Goal: Information Seeking & Learning: Learn about a topic

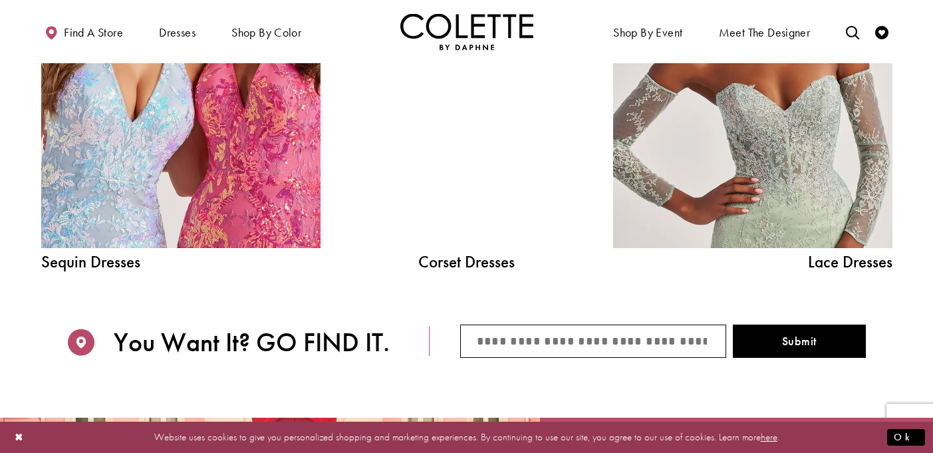
scroll to position [1480, 0]
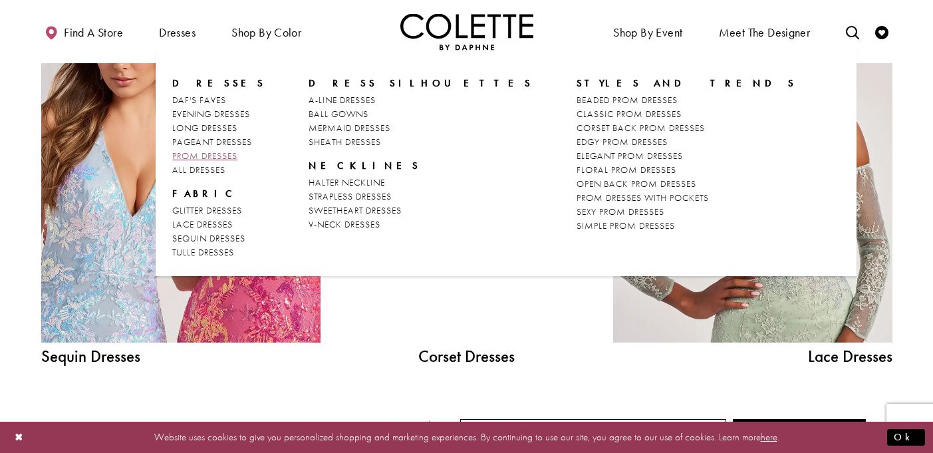
click at [195, 154] on span "PROM DRESSES" at bounding box center [204, 156] width 65 height 12
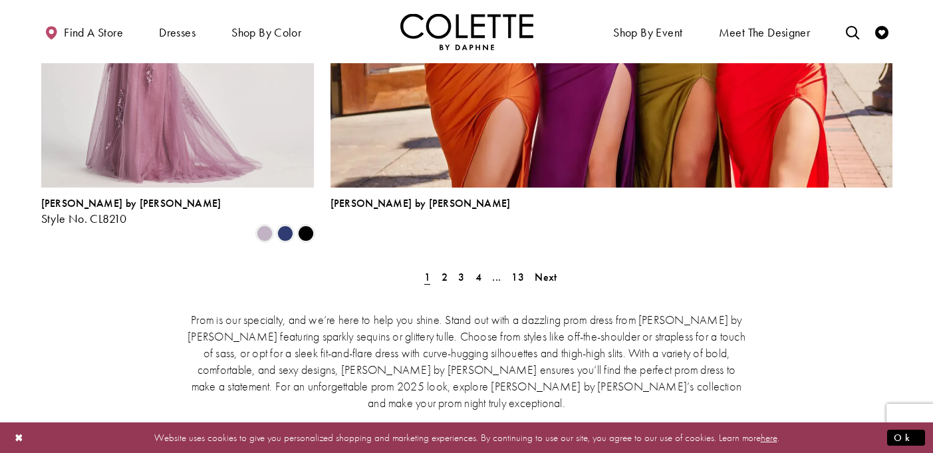
scroll to position [3075, 0]
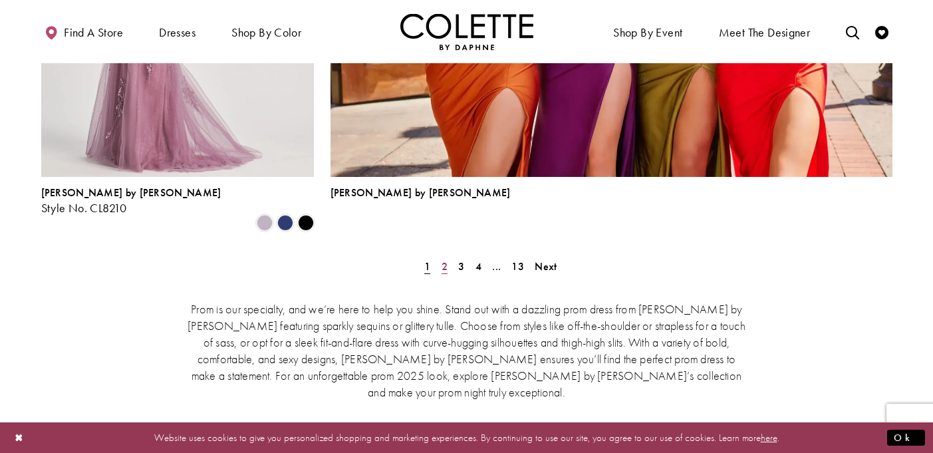
click at [442, 259] on span "2" at bounding box center [444, 266] width 6 height 14
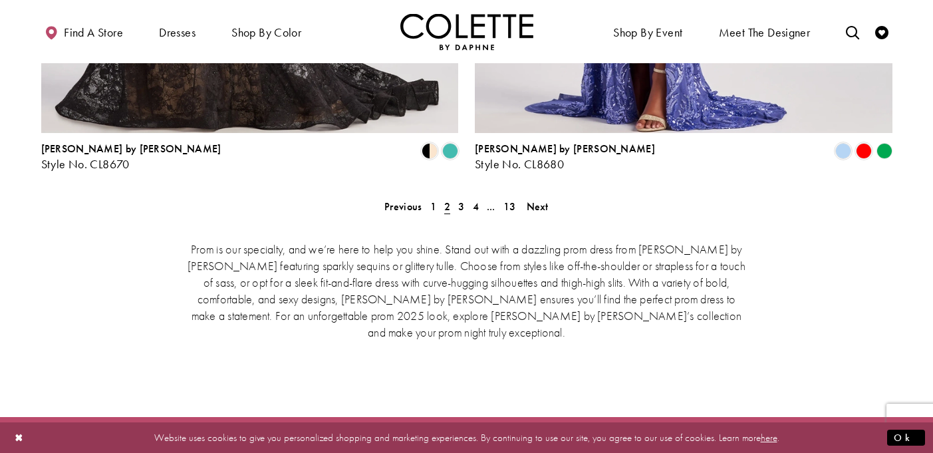
scroll to position [2840, 0]
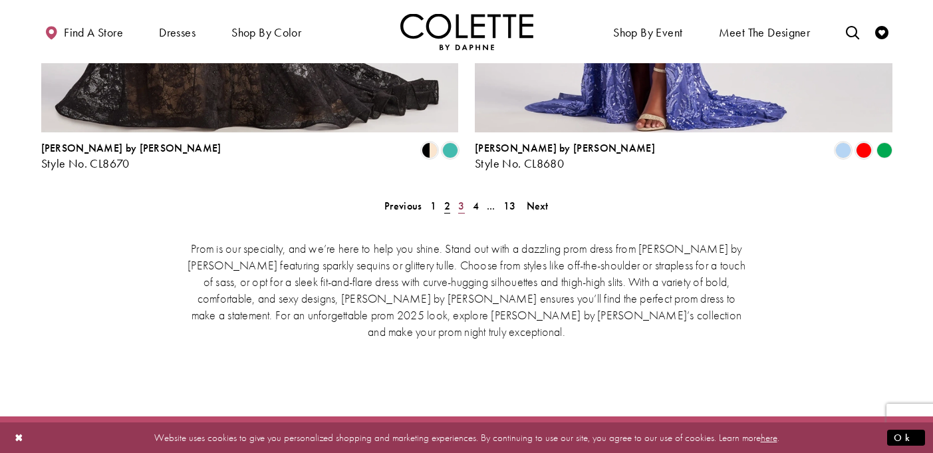
click at [462, 199] on span "3" at bounding box center [461, 206] width 6 height 14
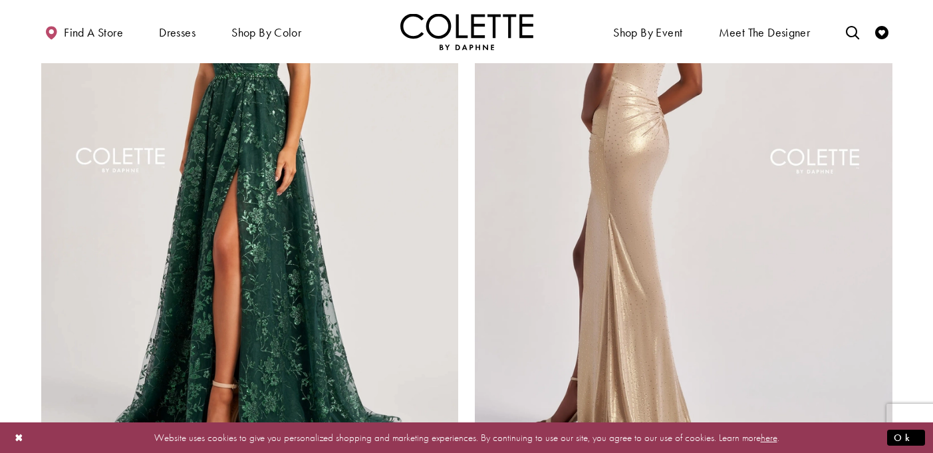
scroll to position [2618, 0]
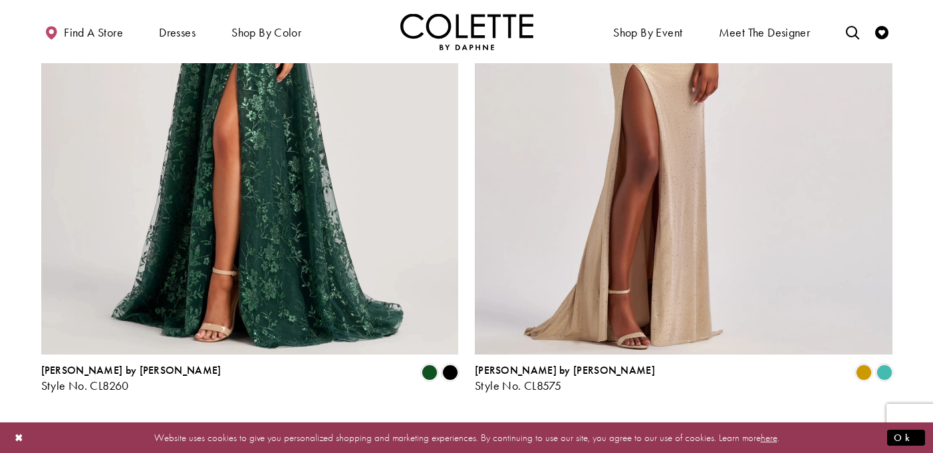
click at [476, 421] on span "4" at bounding box center [476, 428] width 6 height 14
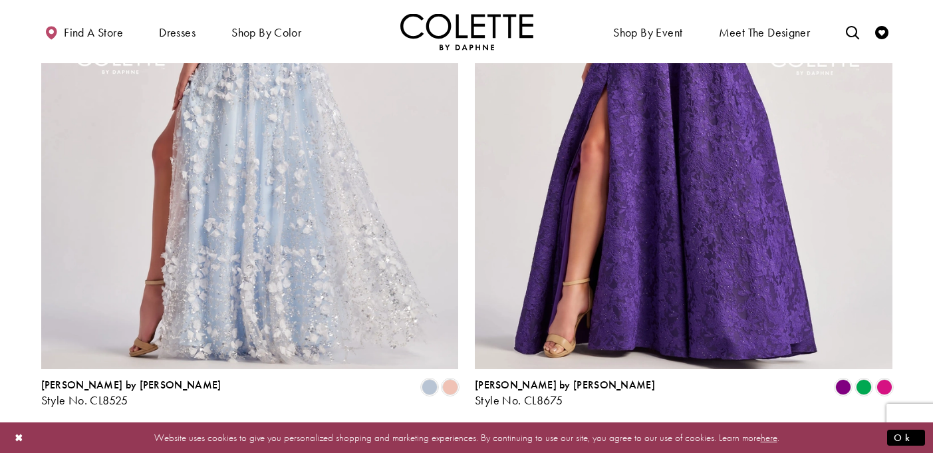
scroll to position [2606, 0]
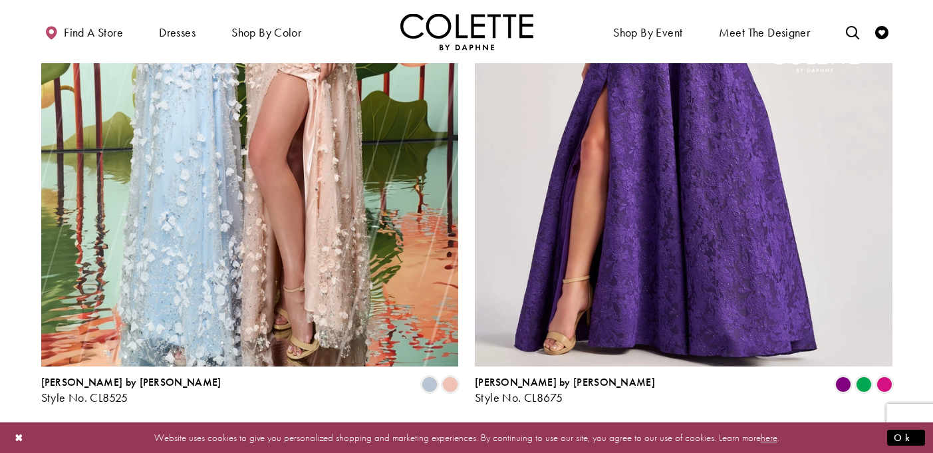
click at [469, 433] on span "4" at bounding box center [470, 440] width 6 height 14
click at [471, 433] on span "4" at bounding box center [470, 440] width 6 height 14
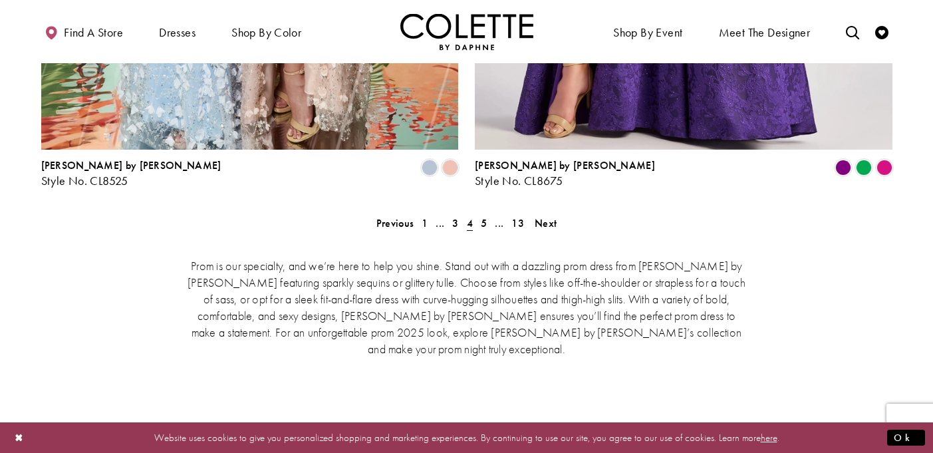
scroll to position [2831, 0]
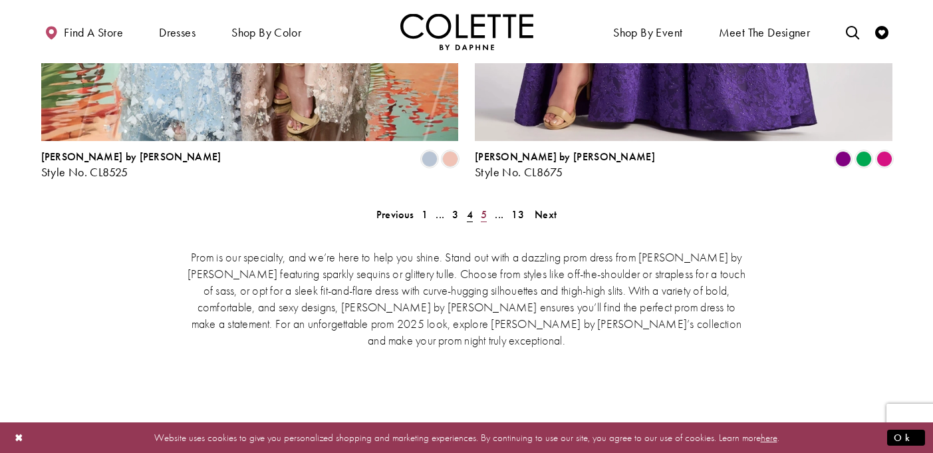
click at [484, 207] on span "5" at bounding box center [484, 214] width 6 height 14
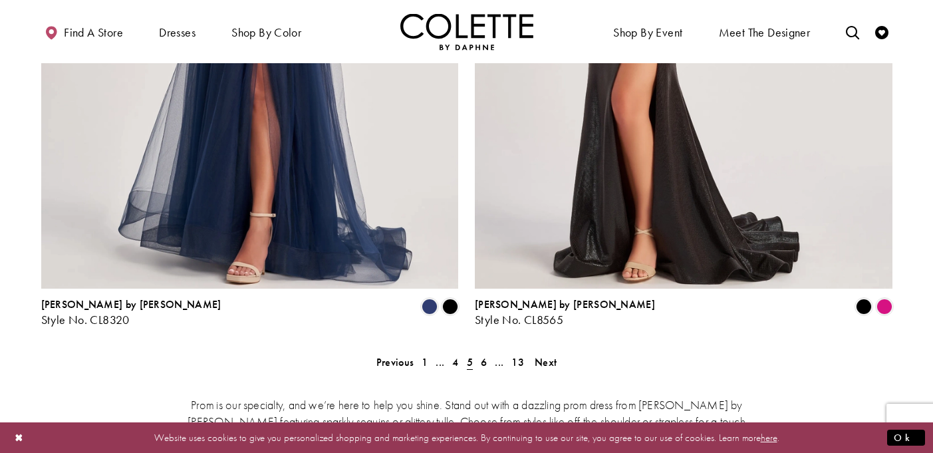
scroll to position [2684, 0]
click at [485, 354] on span "6" at bounding box center [484, 361] width 6 height 14
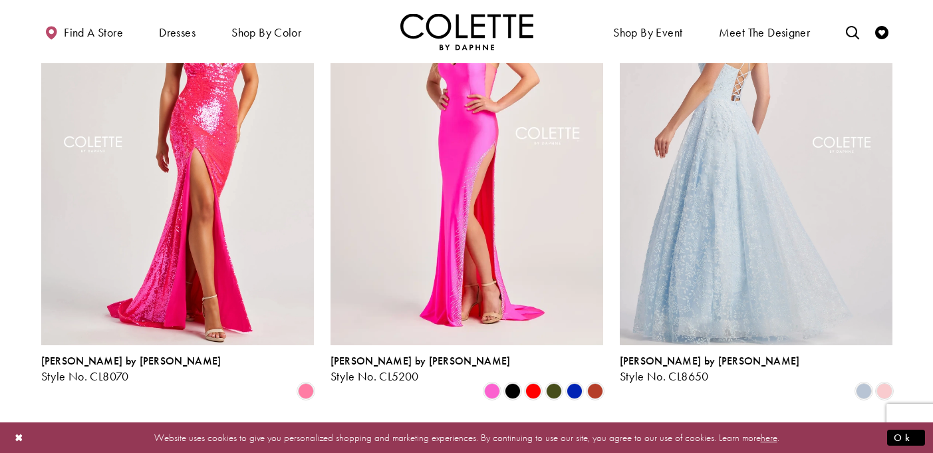
scroll to position [1458, 0]
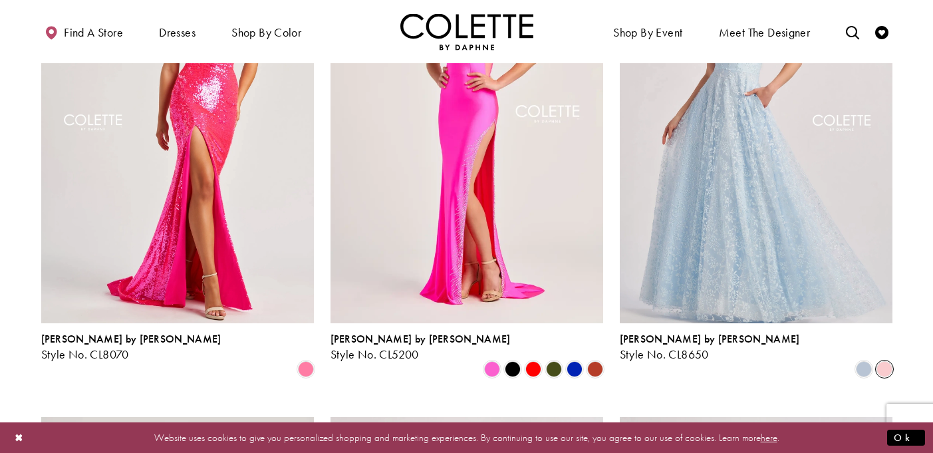
click at [886, 361] on span "Product List" at bounding box center [884, 369] width 16 height 16
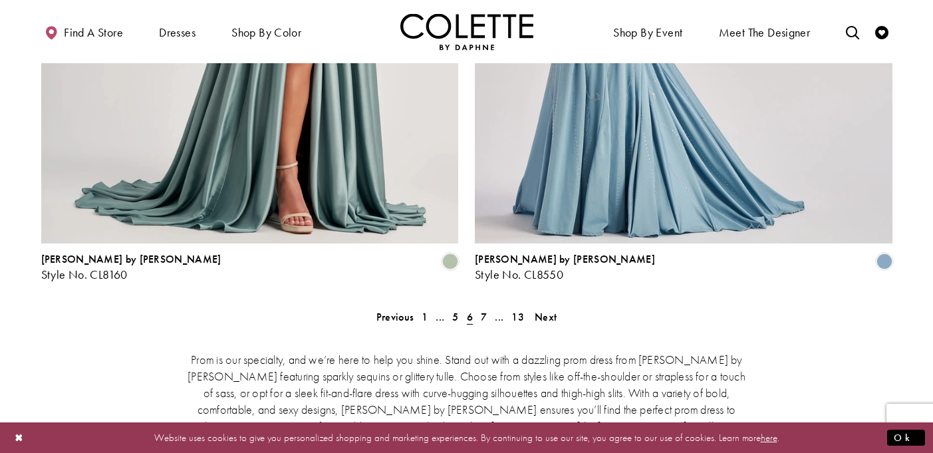
scroll to position [2734, 0]
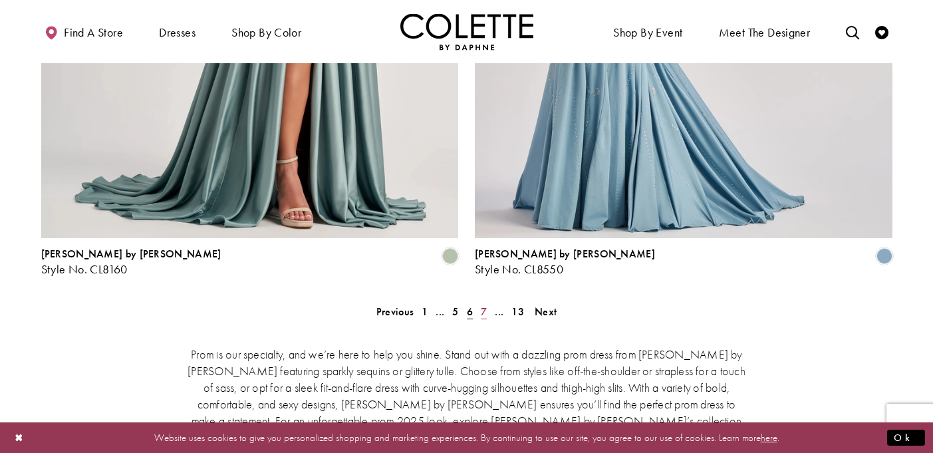
click at [484, 305] on span "7" at bounding box center [484, 312] width 6 height 14
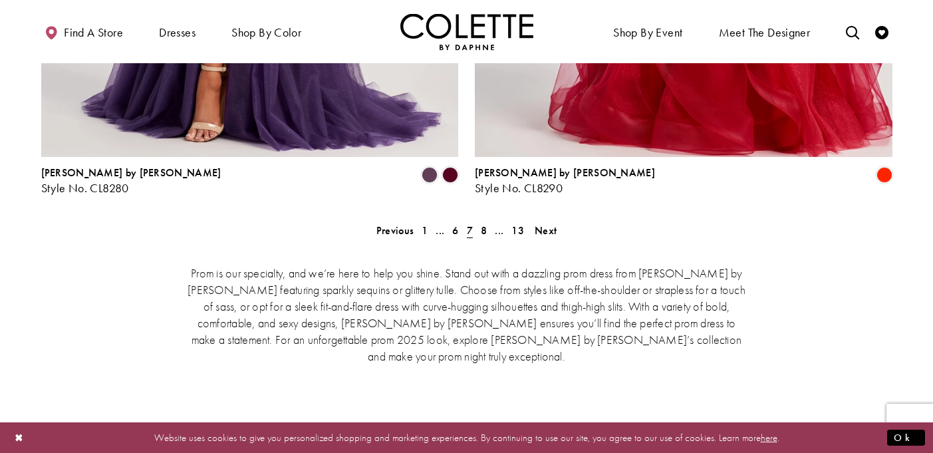
scroll to position [2816, 0]
click at [485, 223] on span "8" at bounding box center [484, 230] width 6 height 14
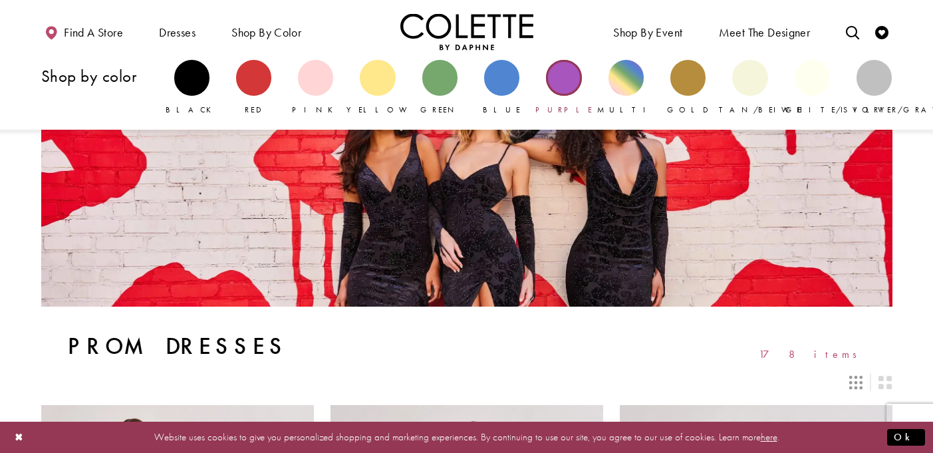
click at [559, 78] on div "Primary block" at bounding box center [563, 77] width 35 height 35
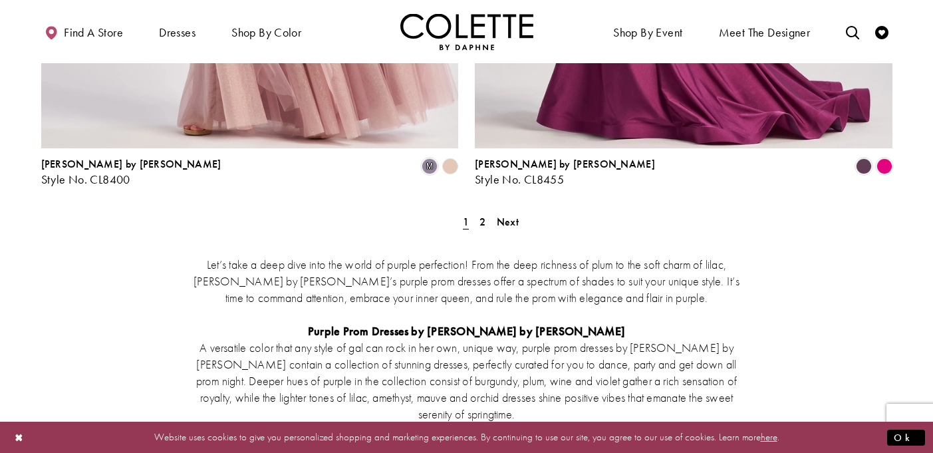
scroll to position [2443, 0]
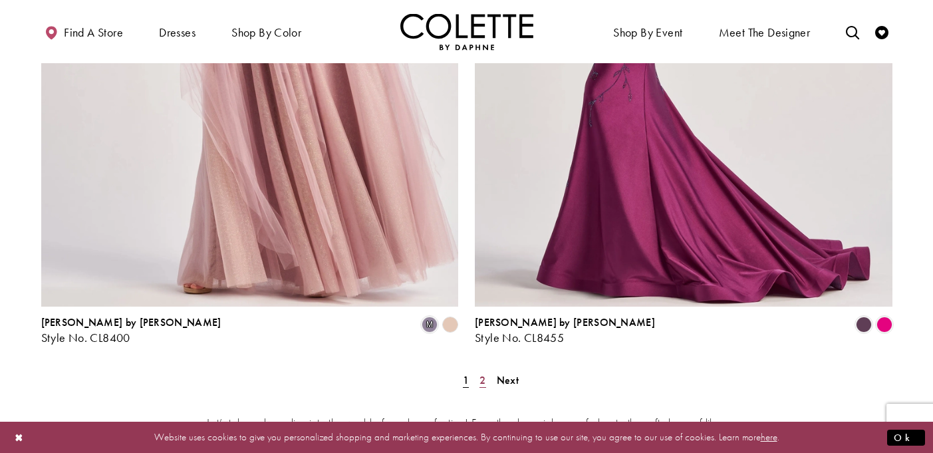
click at [483, 373] on span "2" at bounding box center [482, 380] width 6 height 14
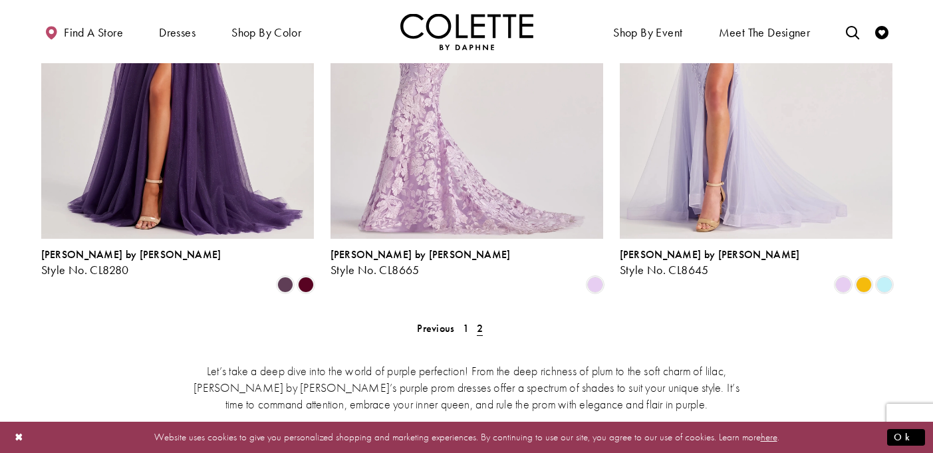
scroll to position [965, 0]
